Goal: Check status: Check status

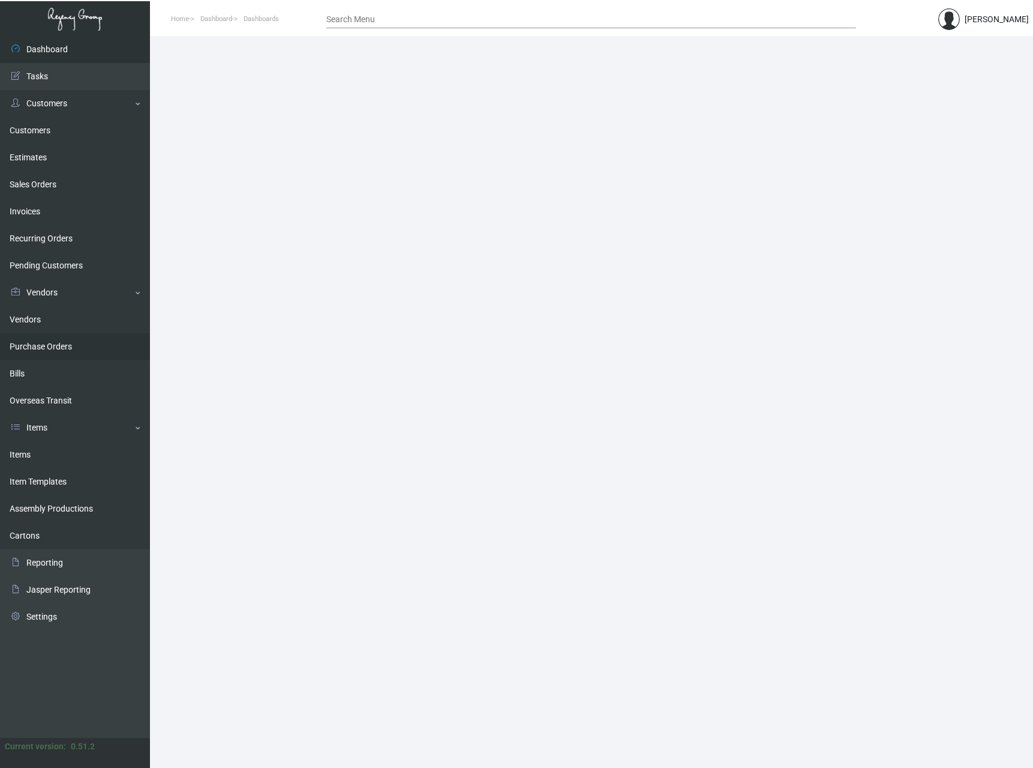
click at [62, 347] on link "Purchase Orders" at bounding box center [75, 346] width 150 height 27
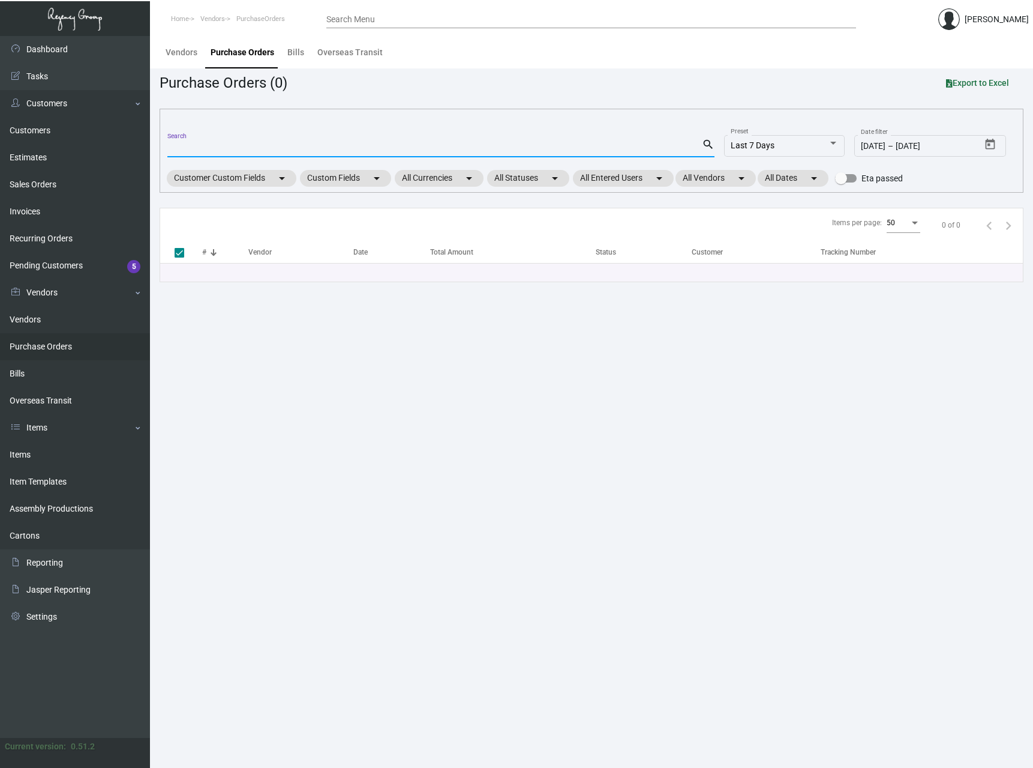
click at [220, 151] on input "Search" at bounding box center [434, 148] width 535 height 10
paste input "102829"
type input "102829"
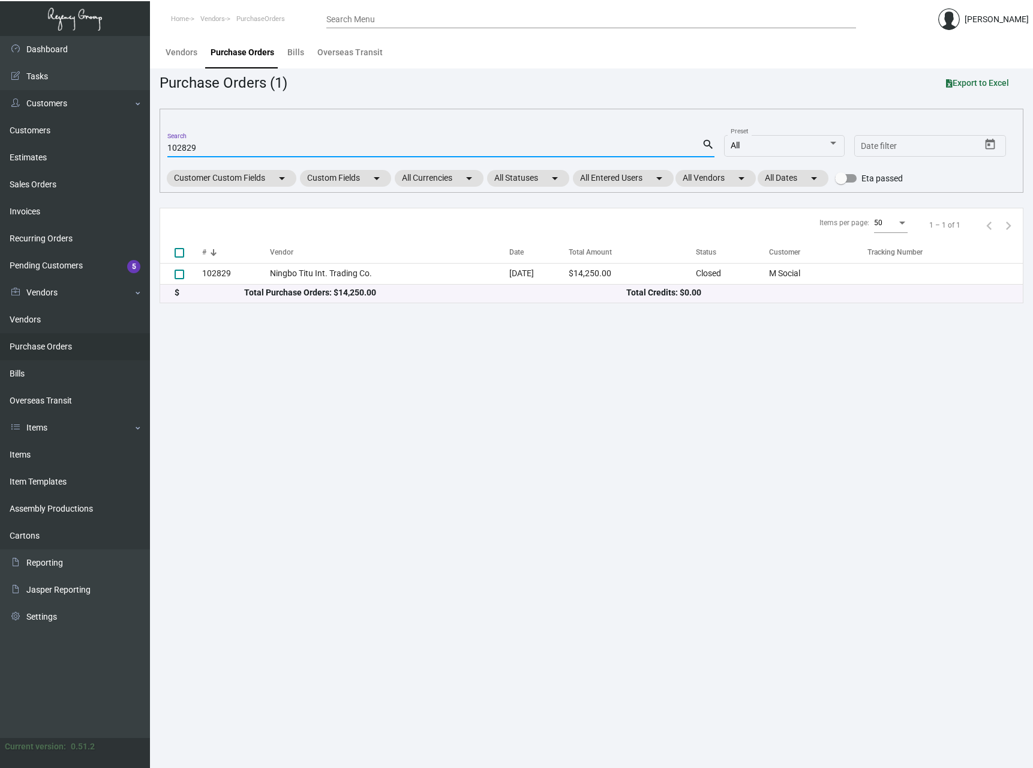
checkbox input "false"
type input "102829"
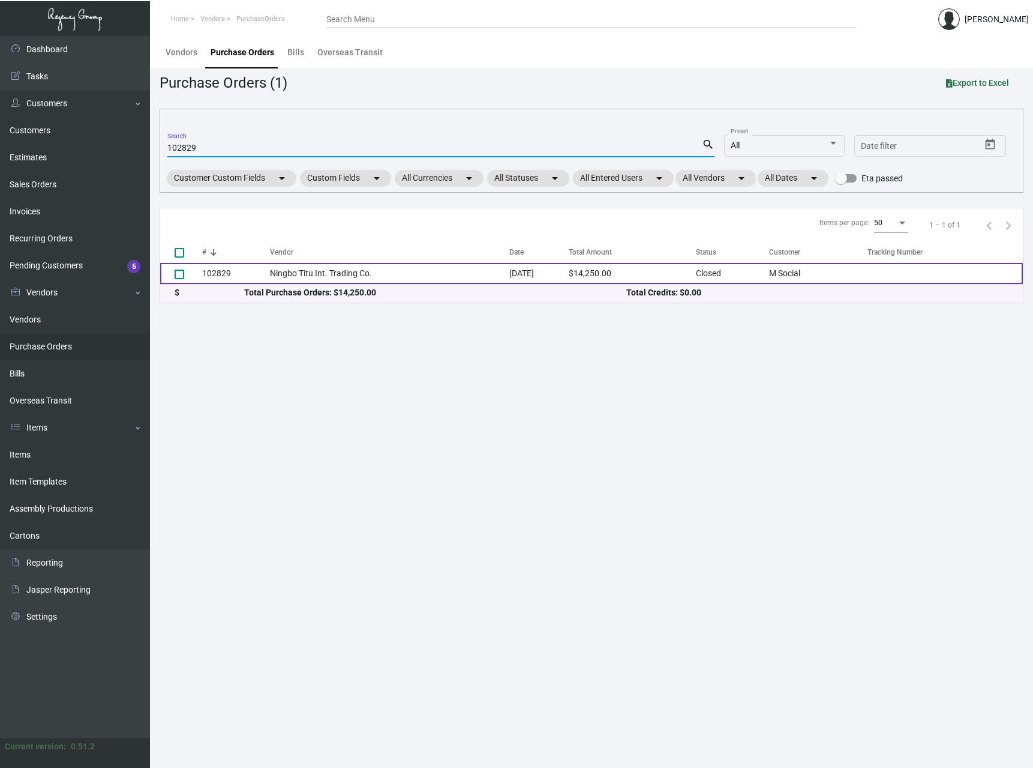
click at [197, 275] on td at bounding box center [181, 273] width 42 height 21
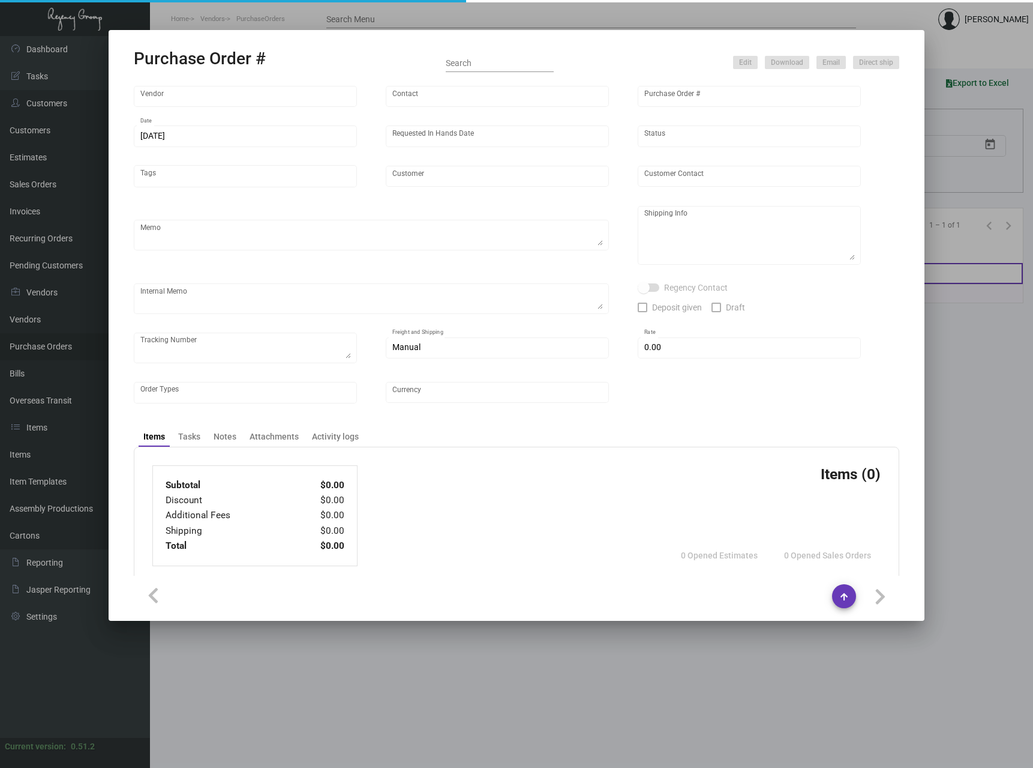
type input "Ningbo Titu Int. Trading Co."
type input "Skipper -"
type input "102829"
type input "[DATE]"
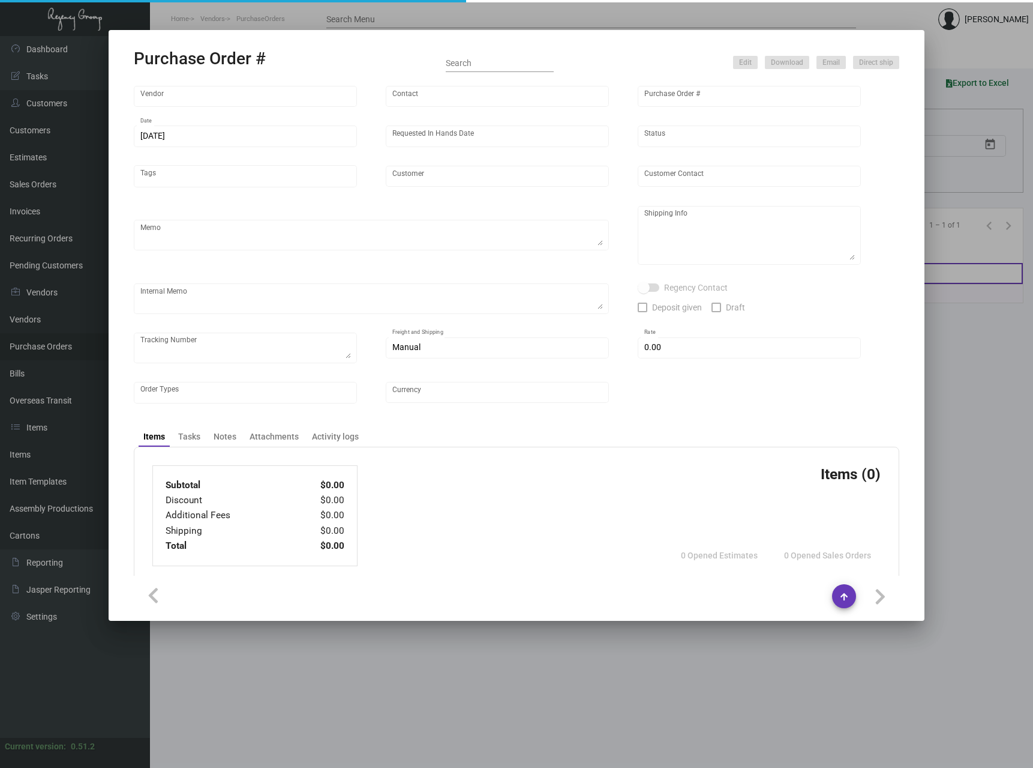
type input "M Social"
type textarea "Please wait to receive shipping instructions for this order after CNY."
type textarea "Regency Group NJ - [PERSON_NAME] [STREET_ADDRESS]"
checkbox input "true"
type input "$ 0.00"
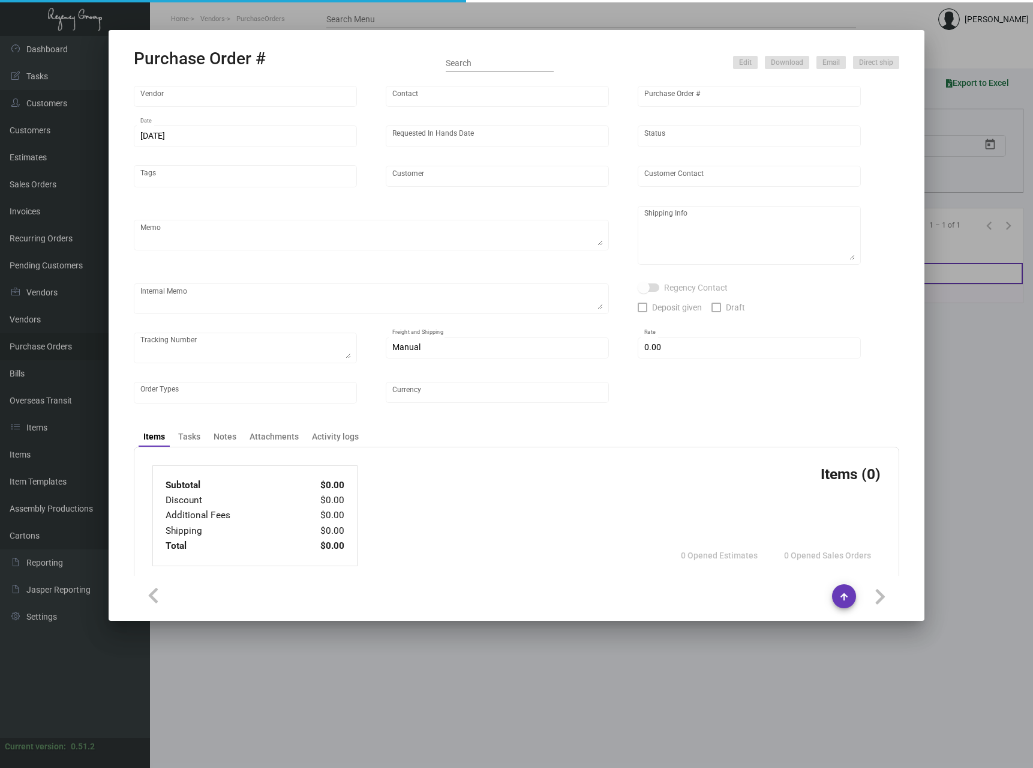
type input "United States Dollar $"
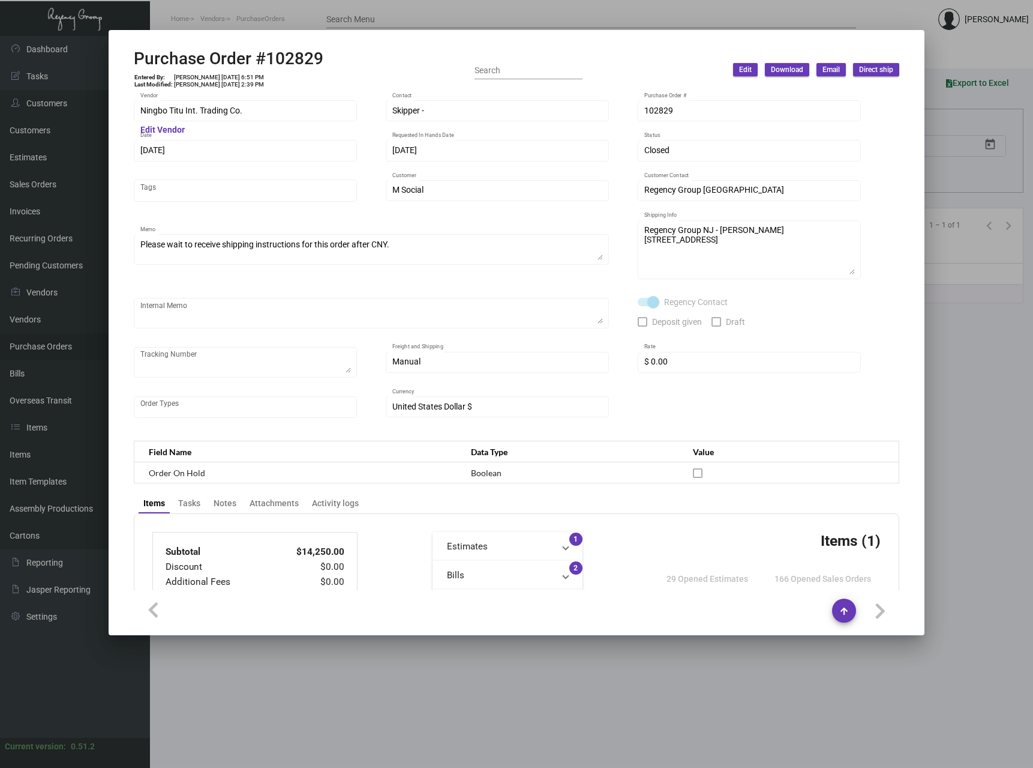
click at [223, 15] on div at bounding box center [516, 384] width 1033 height 768
